Goal: Task Accomplishment & Management: Complete application form

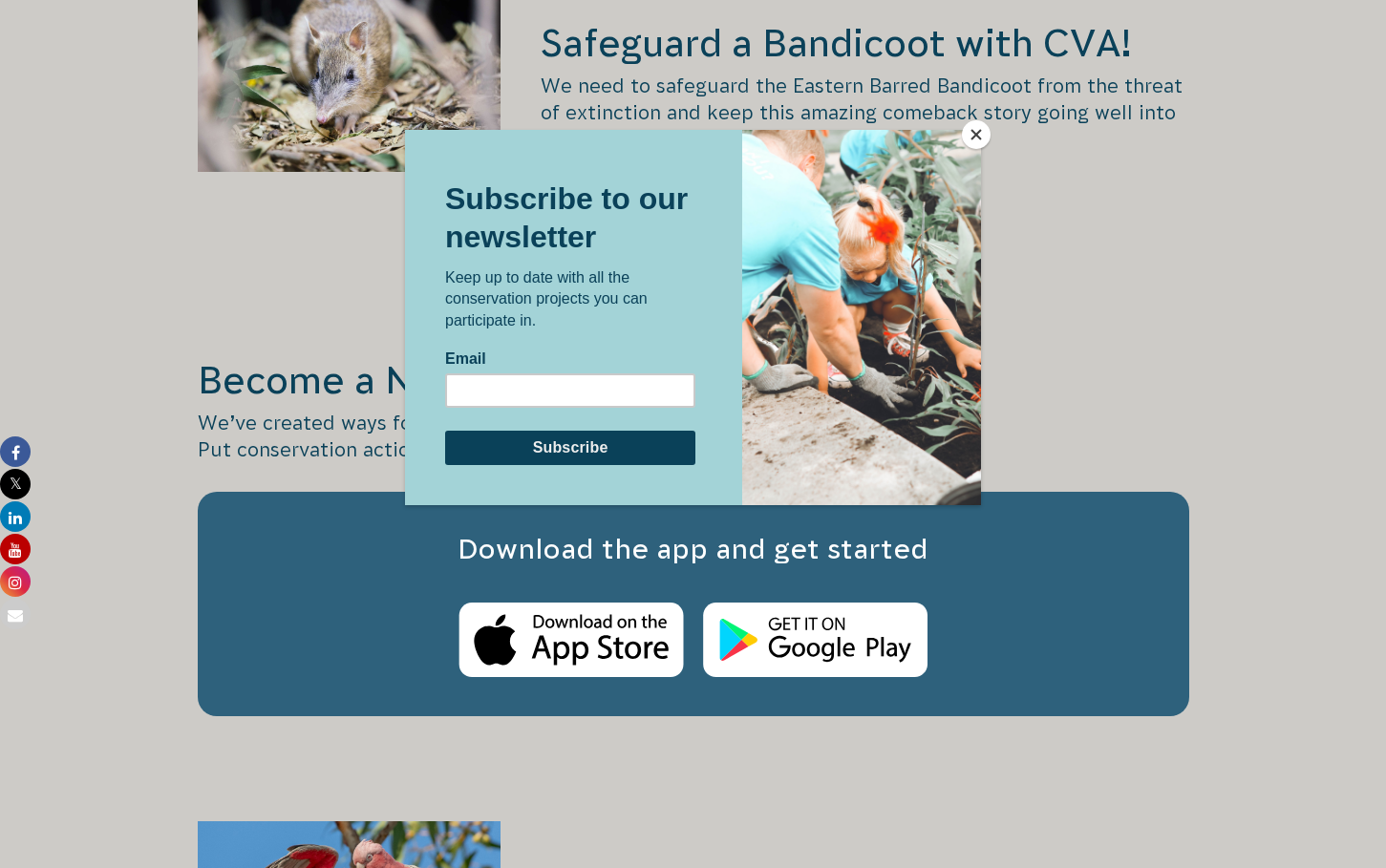
scroll to position [3056, 0]
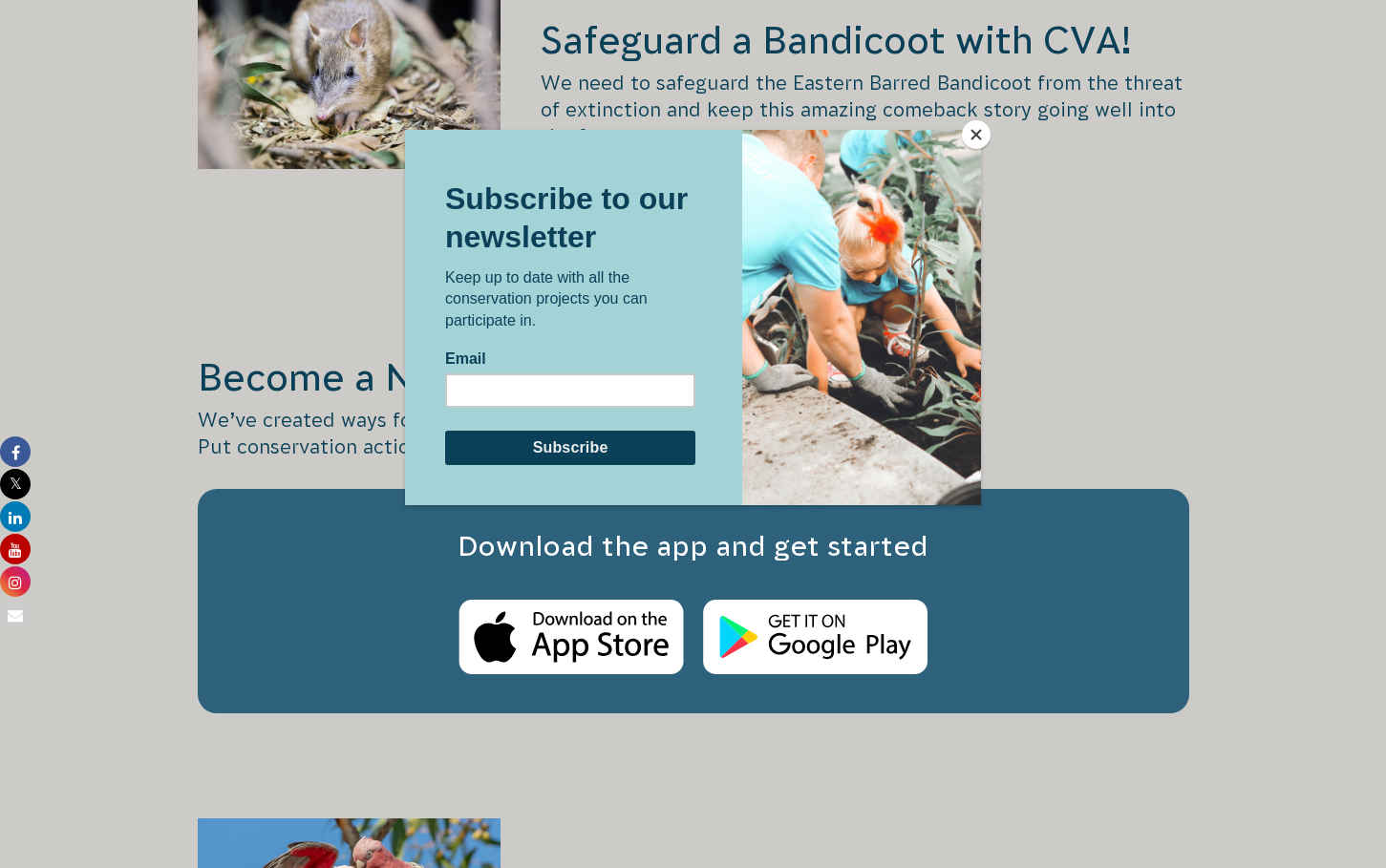
click at [978, 138] on button "Close" at bounding box center [975, 134] width 29 height 29
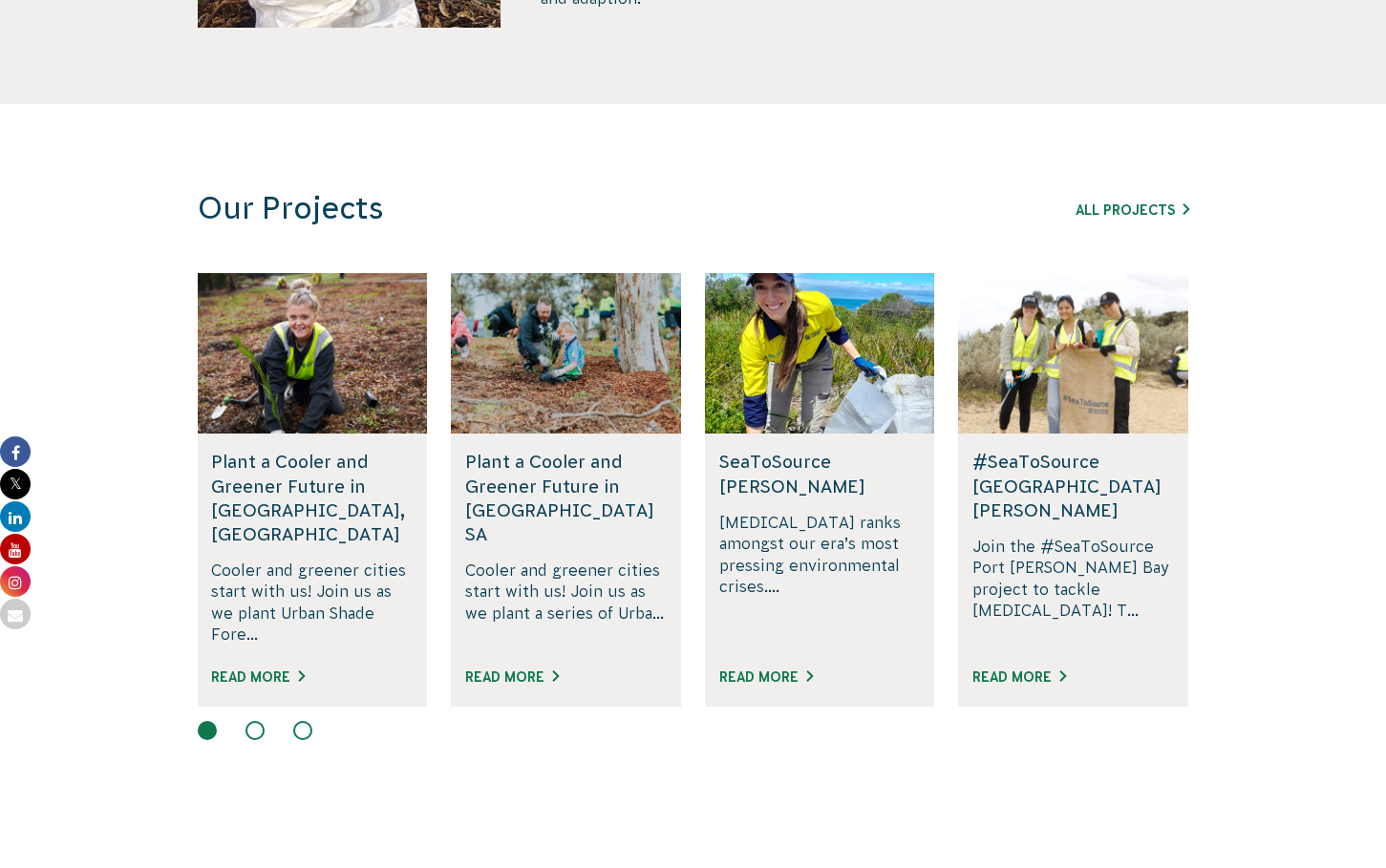
scroll to position [0, 0]
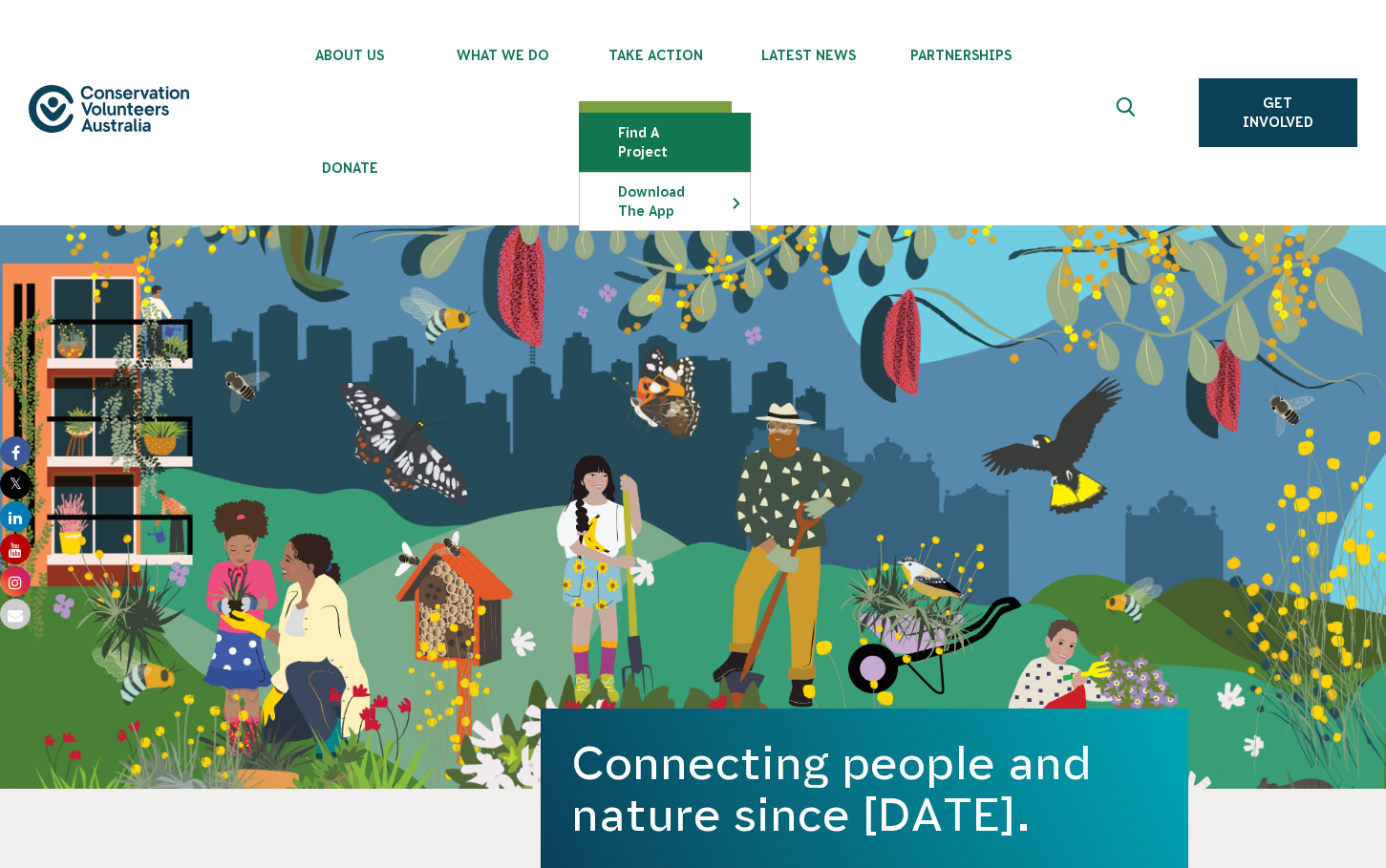
click at [647, 117] on link "Find a project" at bounding box center [664, 142] width 170 height 58
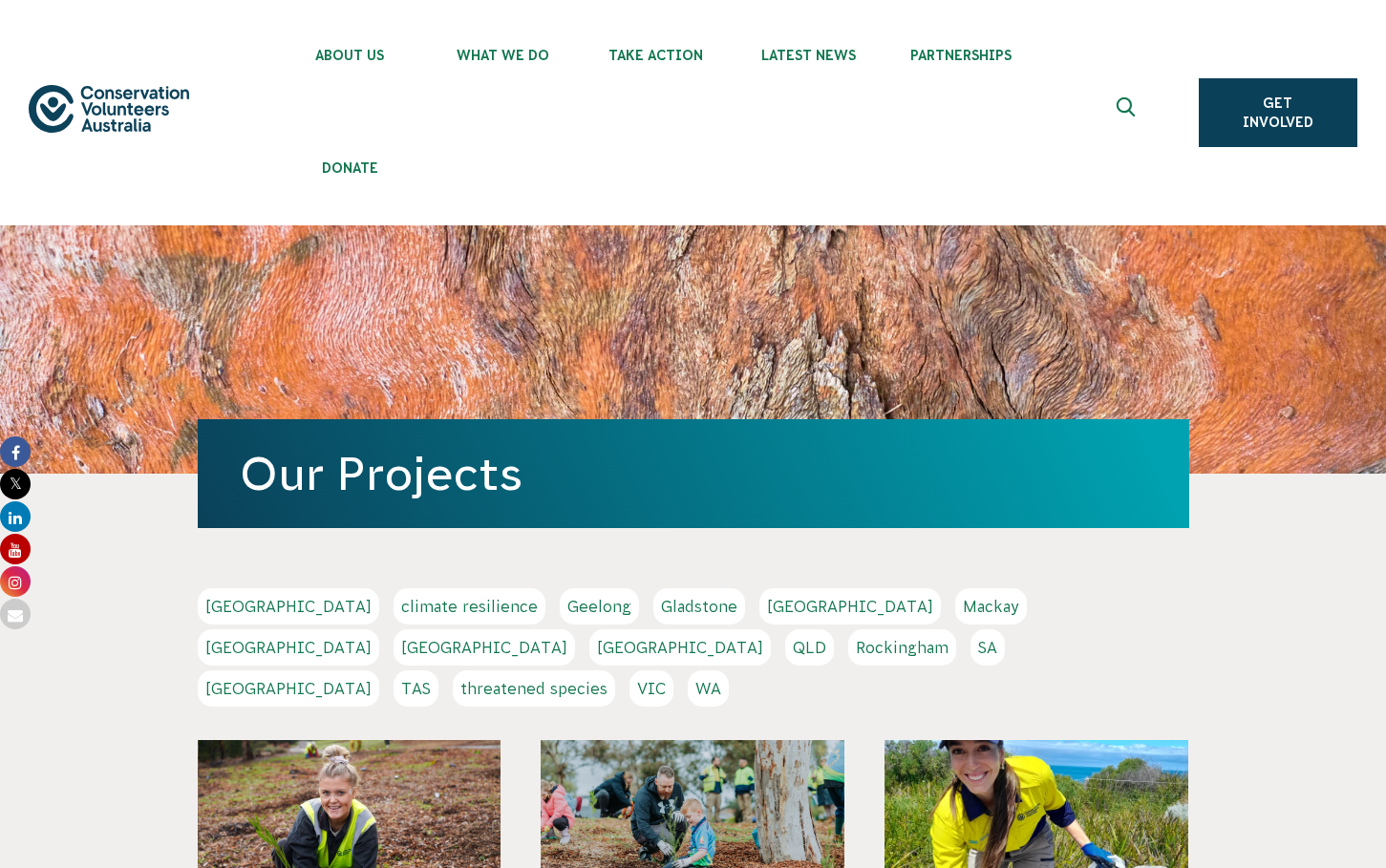
click at [379, 670] on link "[GEOGRAPHIC_DATA]" at bounding box center [288, 688] width 182 height 37
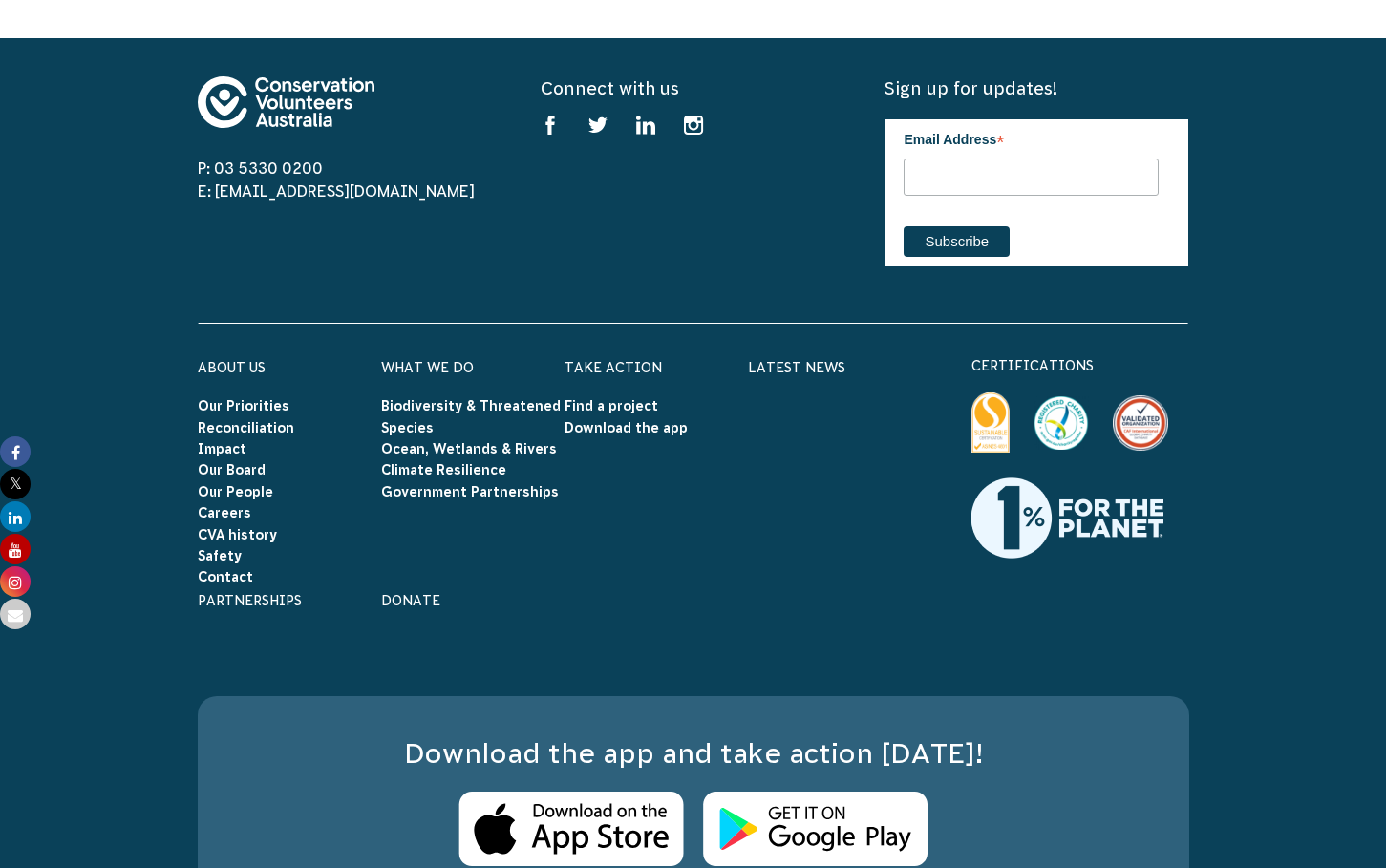
scroll to position [1528, 0]
